Goal: Navigation & Orientation: Find specific page/section

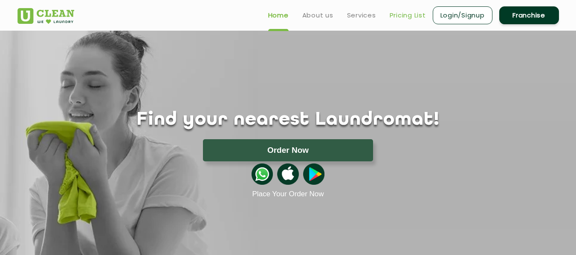
click at [402, 18] on link "Pricing List" at bounding box center [408, 15] width 36 height 10
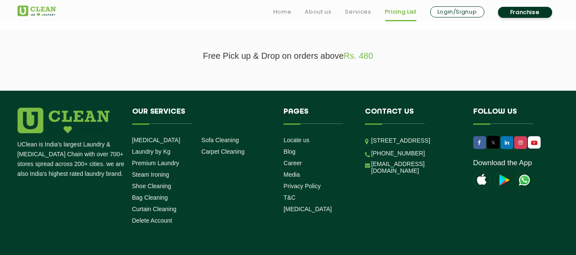
scroll to position [323, 0]
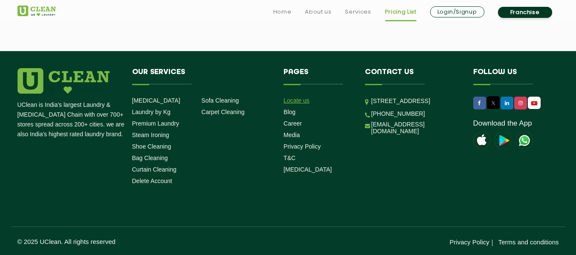
click at [301, 99] on link "Locate us" at bounding box center [296, 100] width 26 height 7
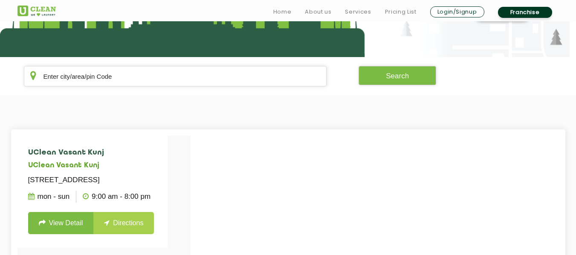
scroll to position [170, 0]
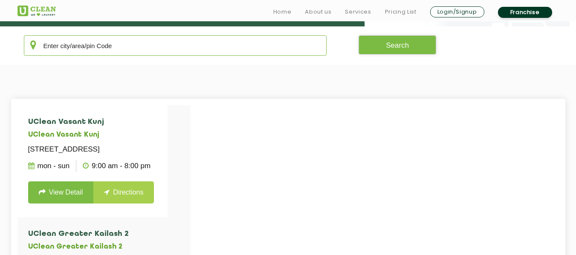
click at [201, 55] on input "text" at bounding box center [175, 45] width 303 height 20
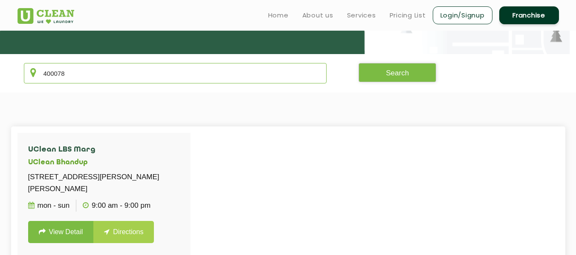
scroll to position [128, 0]
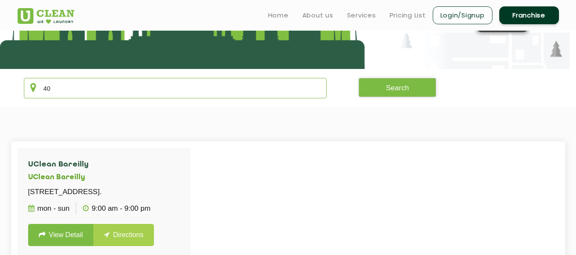
type input "4"
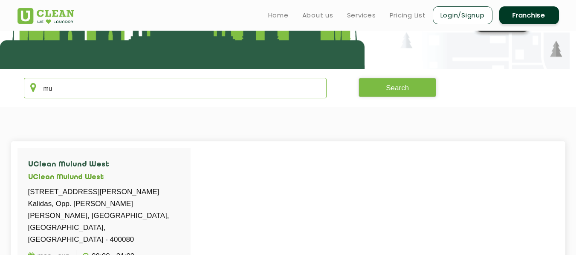
type input "m"
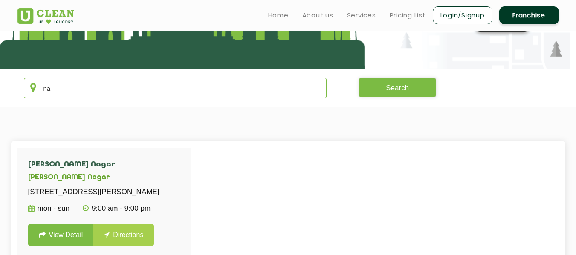
type input "n"
